Goal: Information Seeking & Learning: Learn about a topic

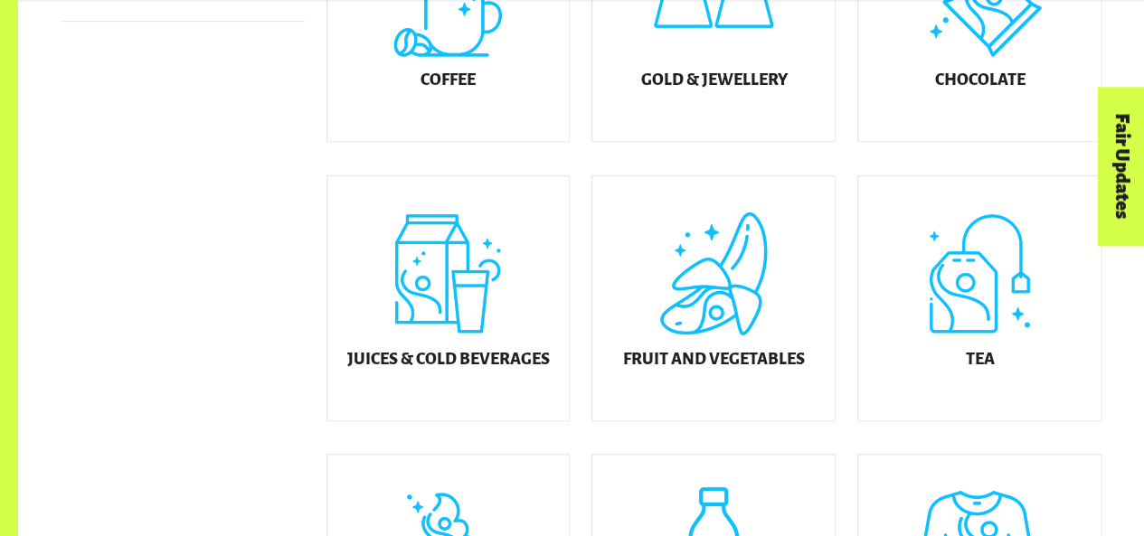
scroll to position [632, 0]
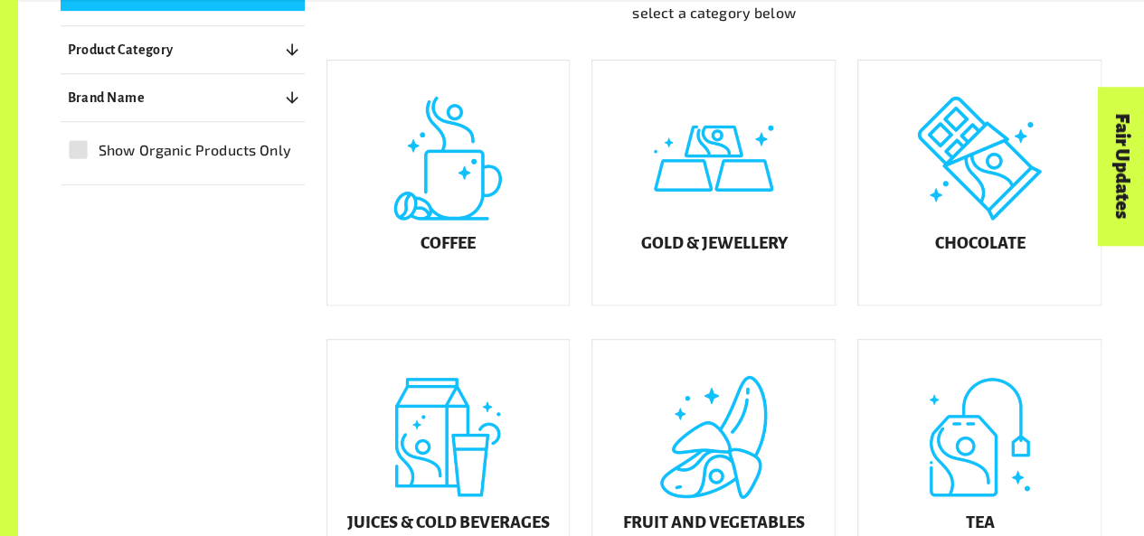
click at [411, 241] on div "Coffee" at bounding box center [448, 183] width 242 height 244
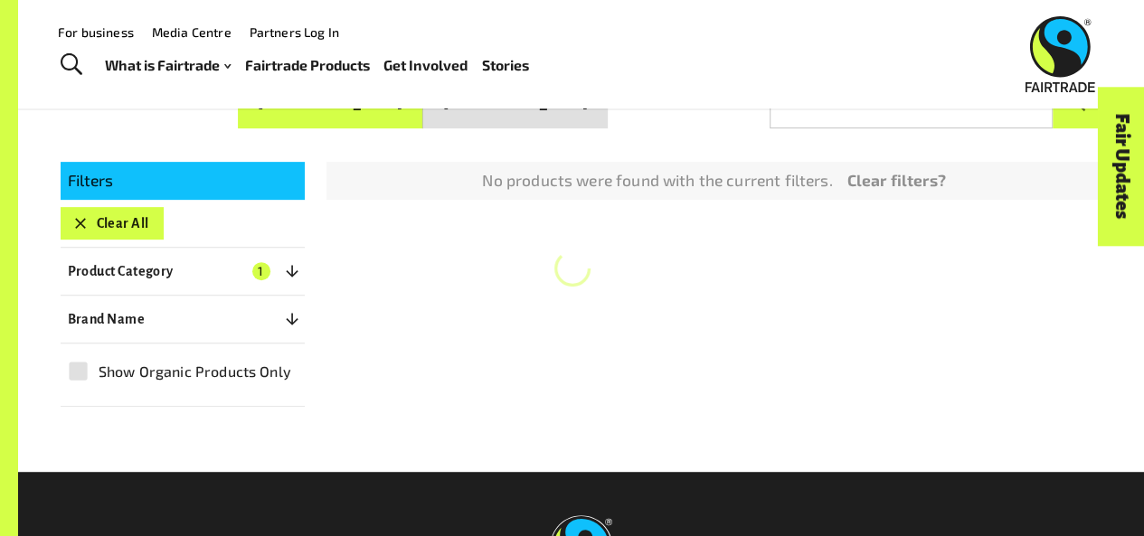
scroll to position [274, 0]
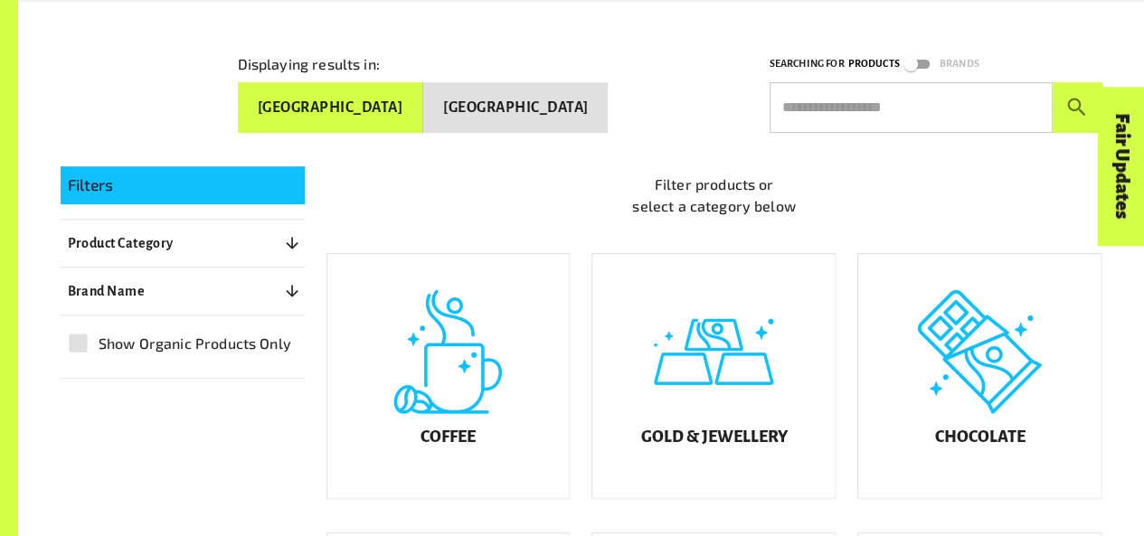
scroll to position [468, 0]
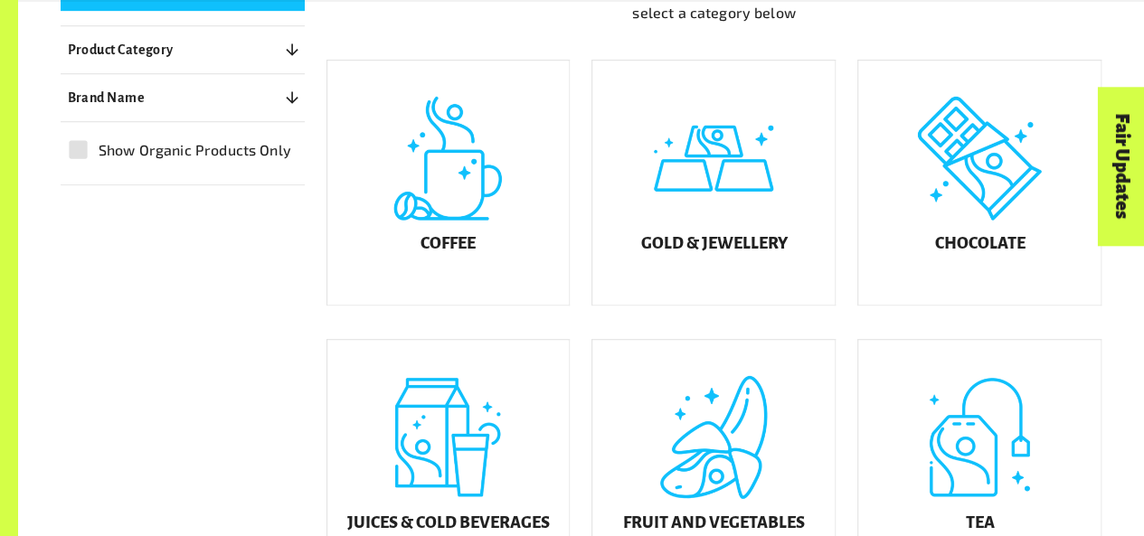
click at [955, 248] on div "Chocolate" at bounding box center [979, 183] width 242 height 244
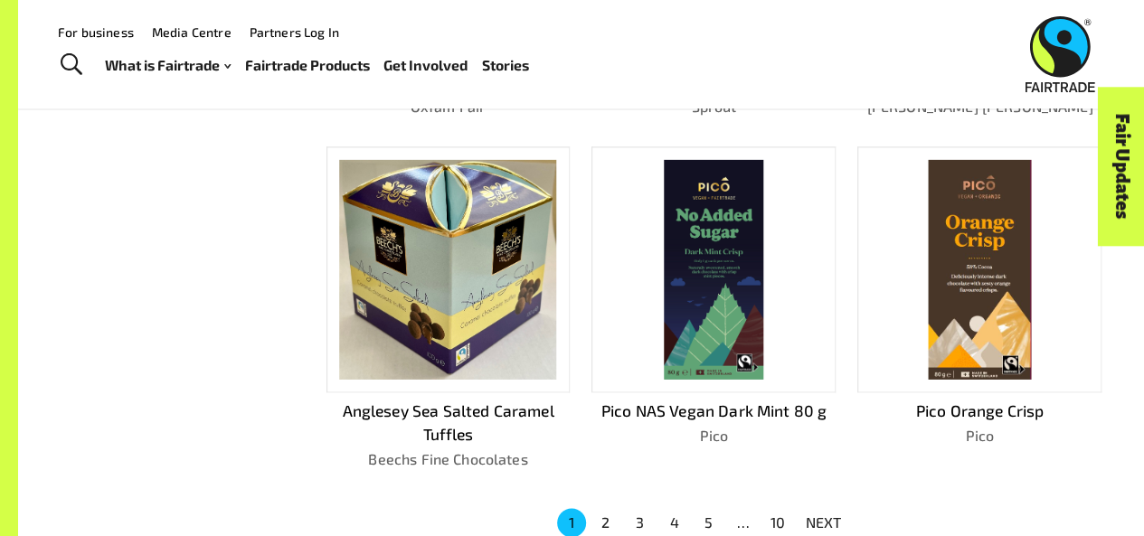
scroll to position [1039, 0]
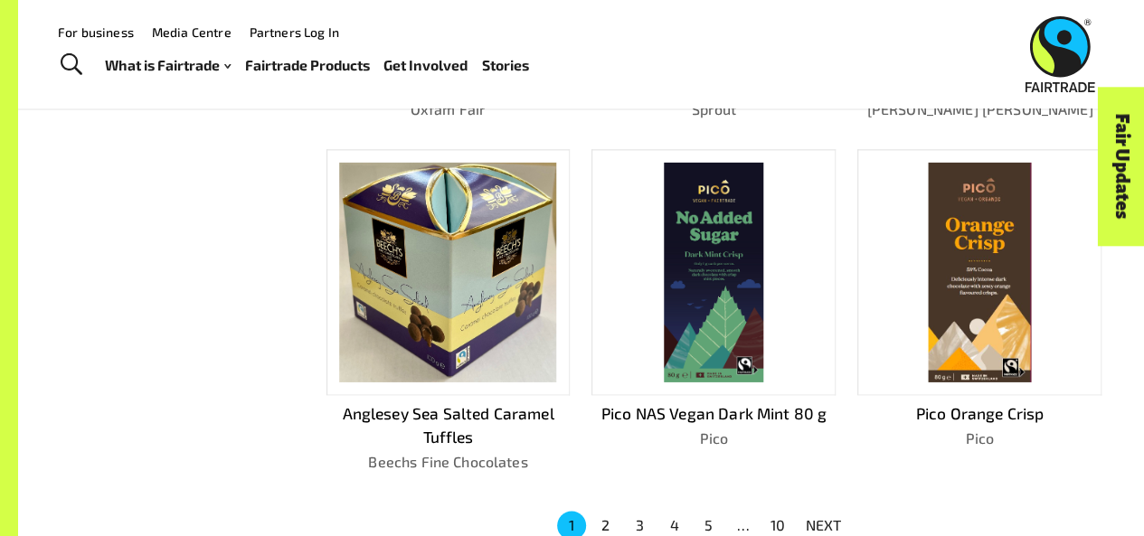
click at [606, 514] on button "2" at bounding box center [605, 525] width 29 height 29
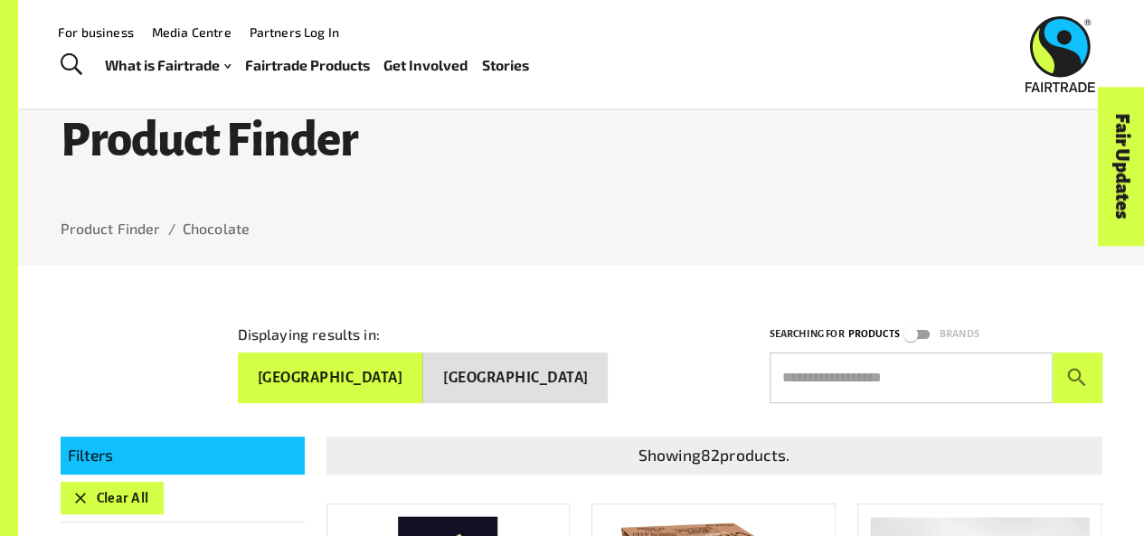
scroll to position [0, 0]
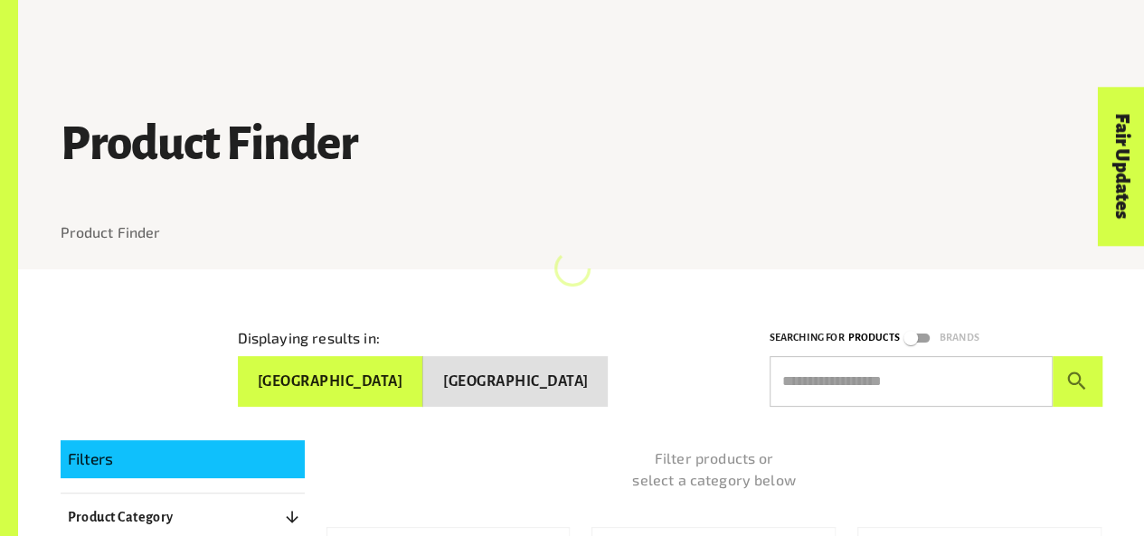
scroll to position [468, 0]
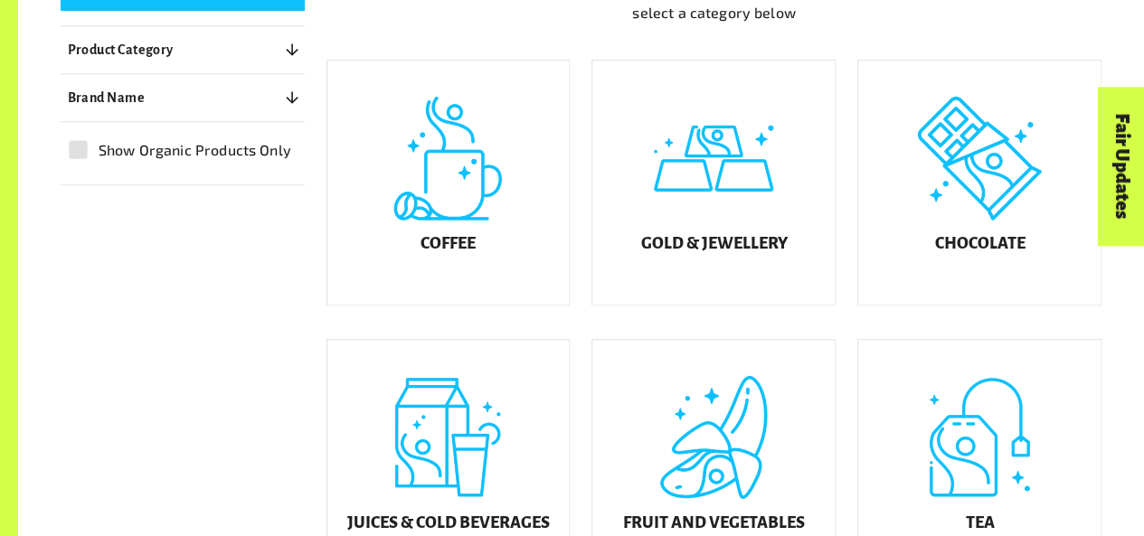
click at [476, 456] on div "Juices & Cold Beverages" at bounding box center [448, 462] width 242 height 244
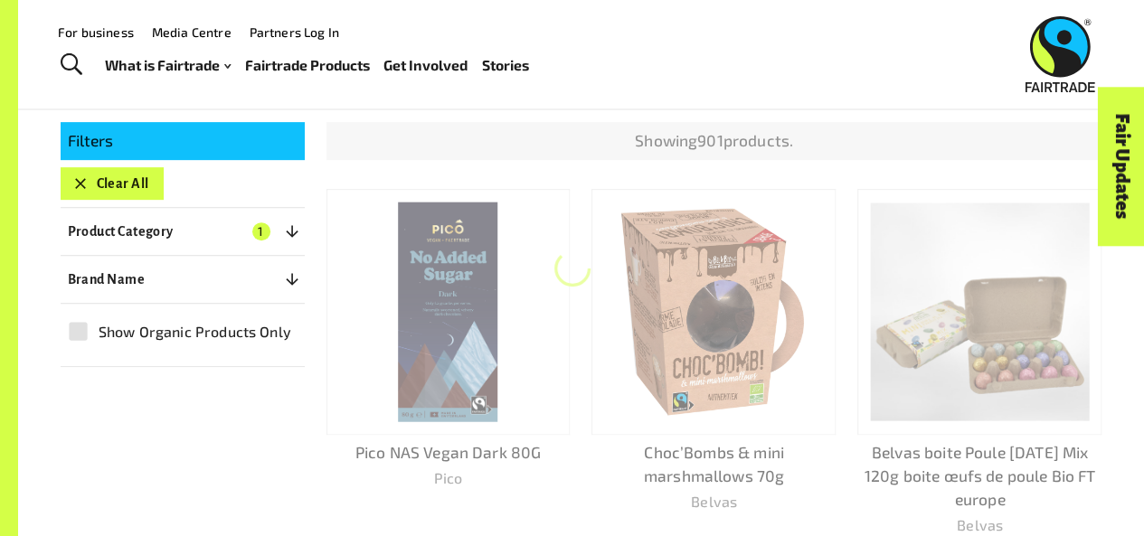
scroll to position [274, 0]
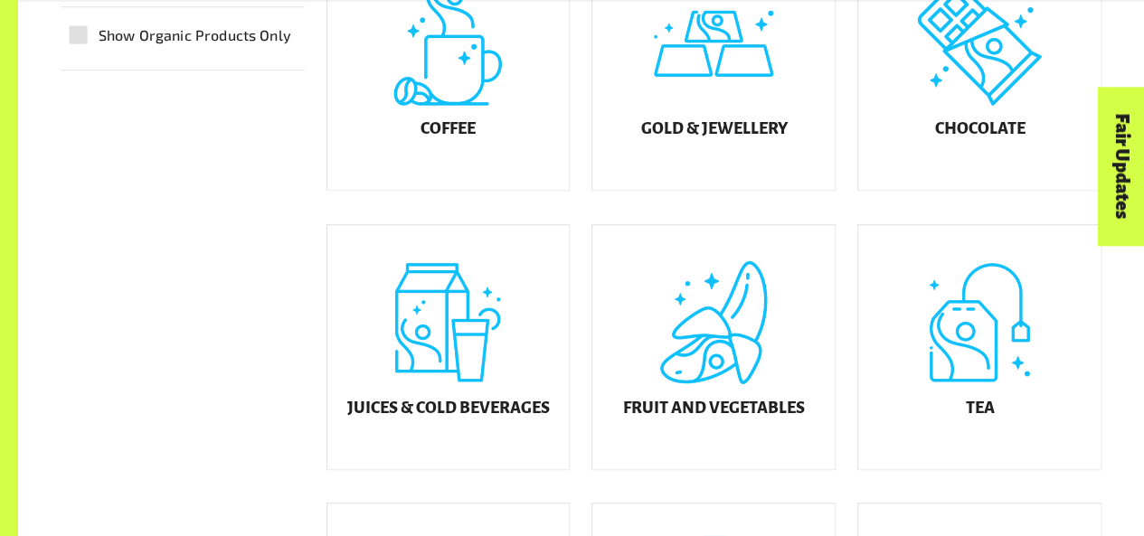
scroll to position [583, 0]
click at [524, 340] on div "Juices & Cold Beverages" at bounding box center [448, 346] width 242 height 244
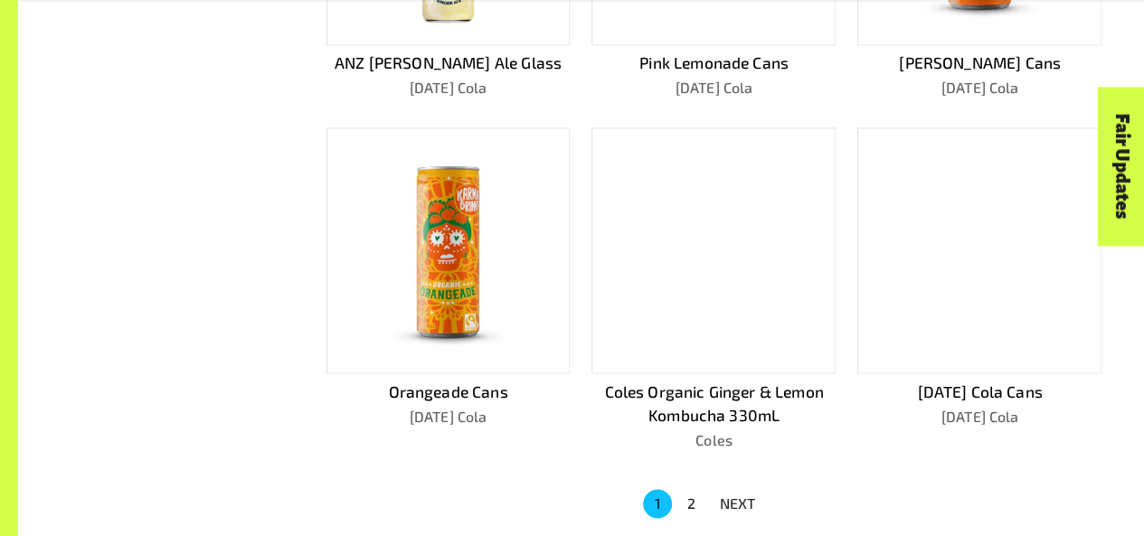
scroll to position [1108, 0]
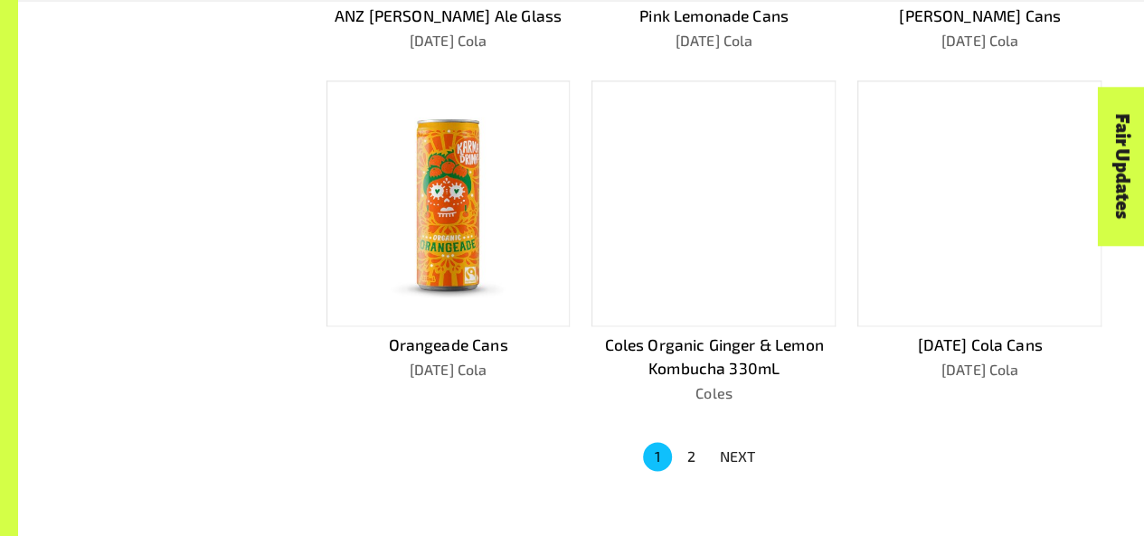
drag, startPoint x: 696, startPoint y: 469, endPoint x: 695, endPoint y: 460, distance: 9.1
click at [695, 460] on button "2" at bounding box center [691, 456] width 29 height 29
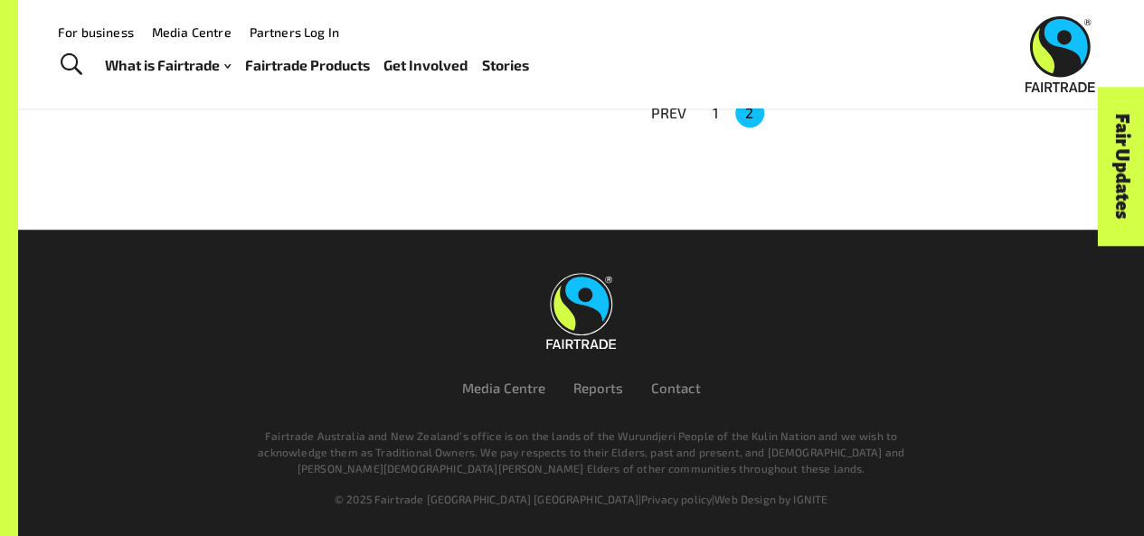
scroll to position [382, 0]
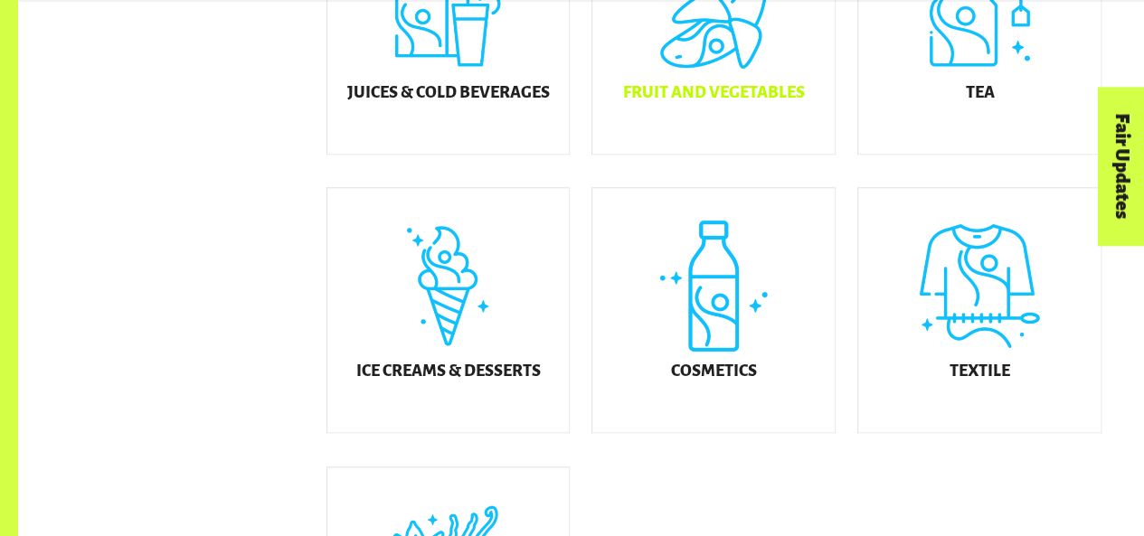
scroll to position [956, 0]
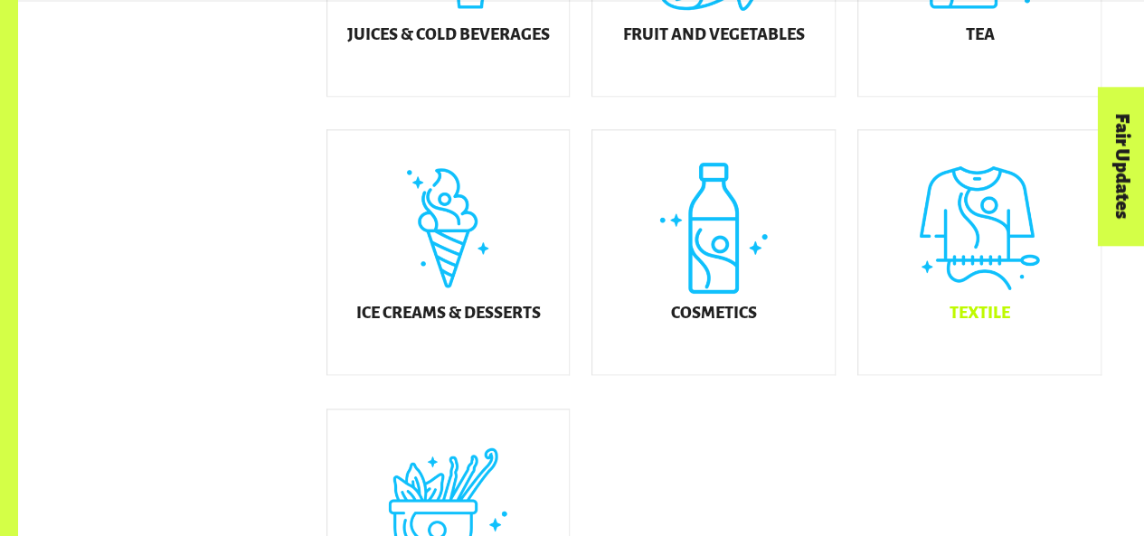
click at [928, 307] on div "Textile" at bounding box center [979, 252] width 242 height 244
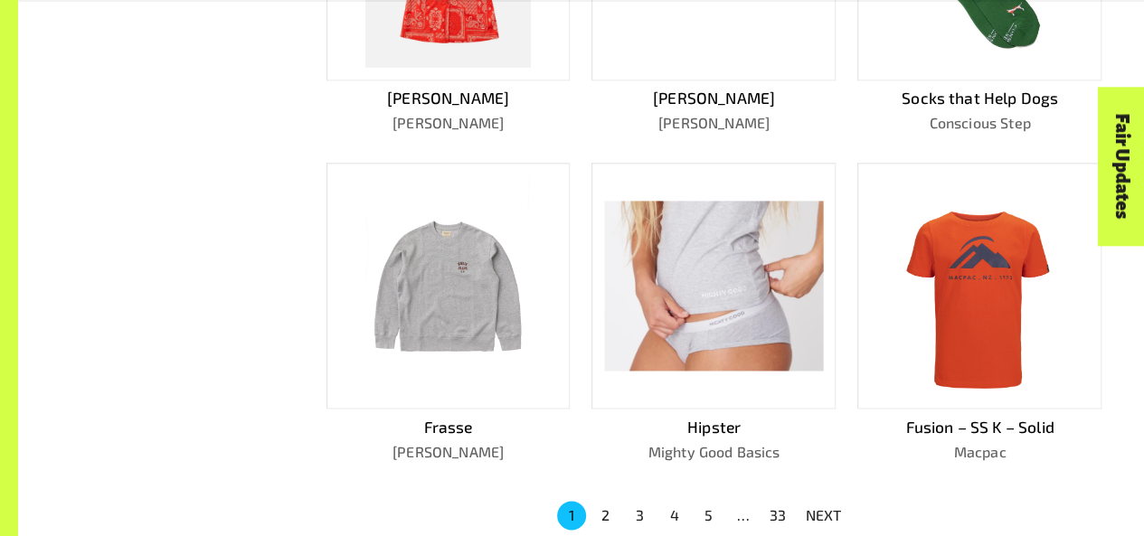
scroll to position [1088, 0]
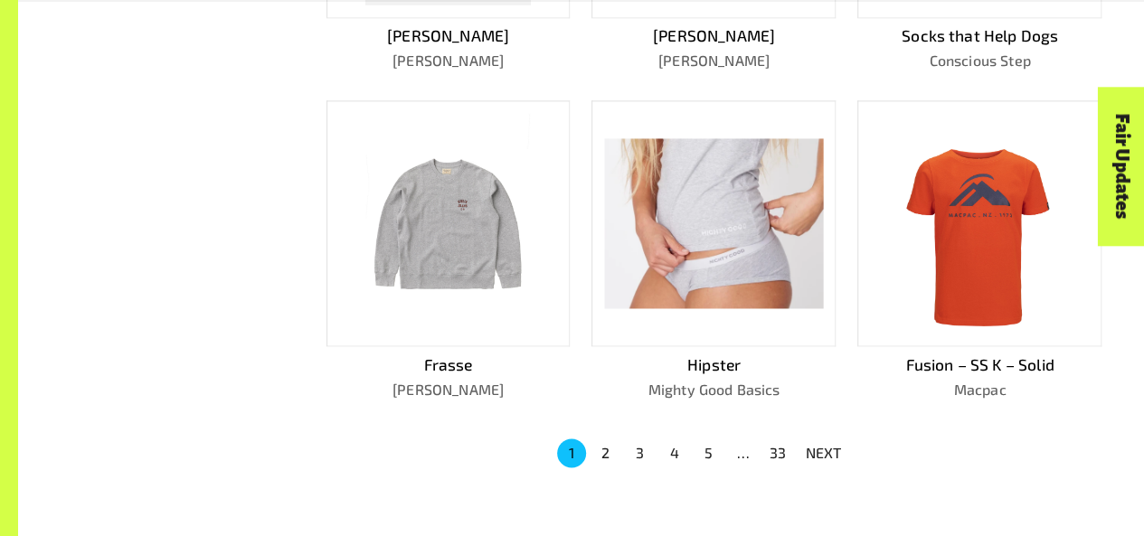
click at [623, 439] on li "3" at bounding box center [640, 453] width 34 height 29
click at [612, 439] on button "2" at bounding box center [605, 453] width 29 height 29
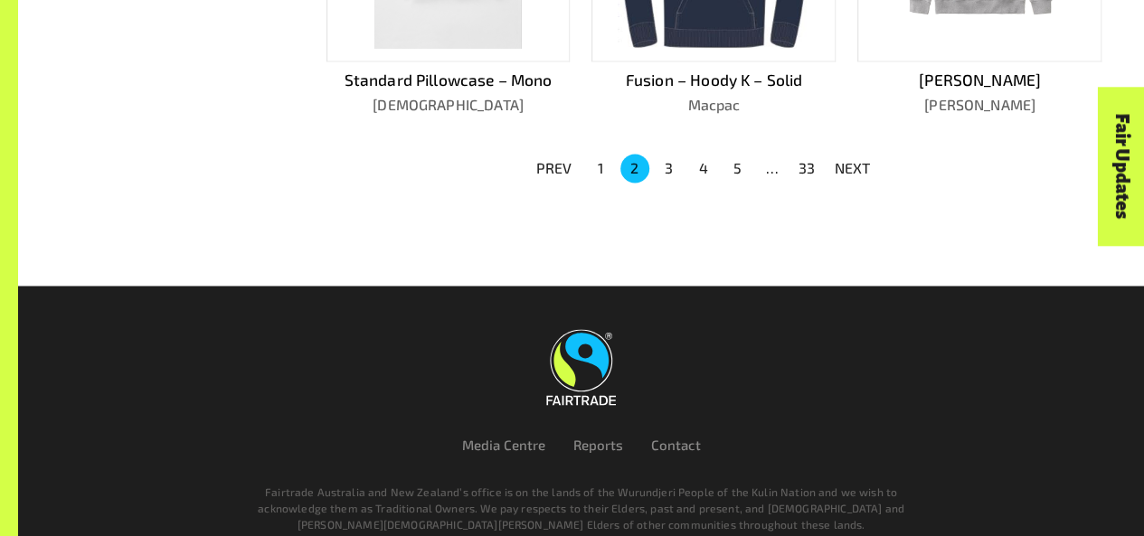
scroll to position [1400, 0]
